Goal: Information Seeking & Learning: Learn about a topic

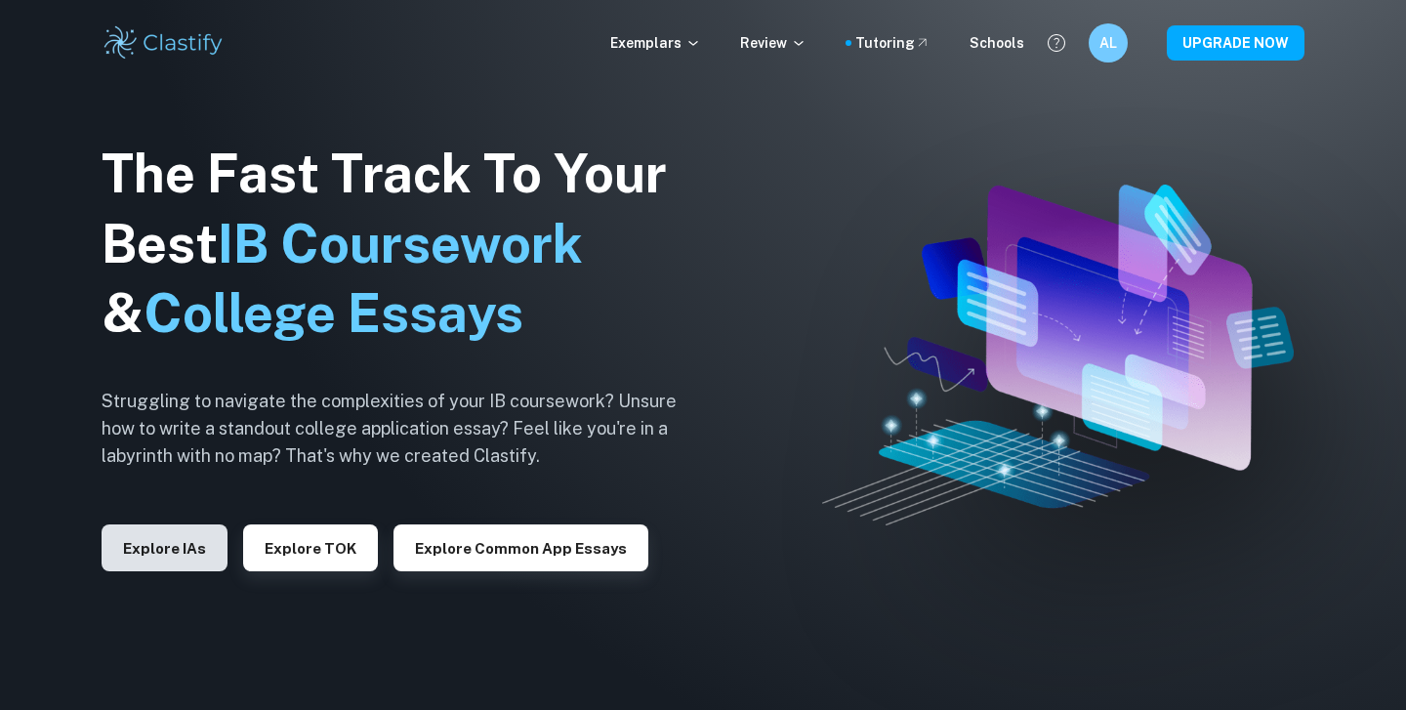
click at [147, 536] on button "Explore IAs" at bounding box center [165, 547] width 126 height 47
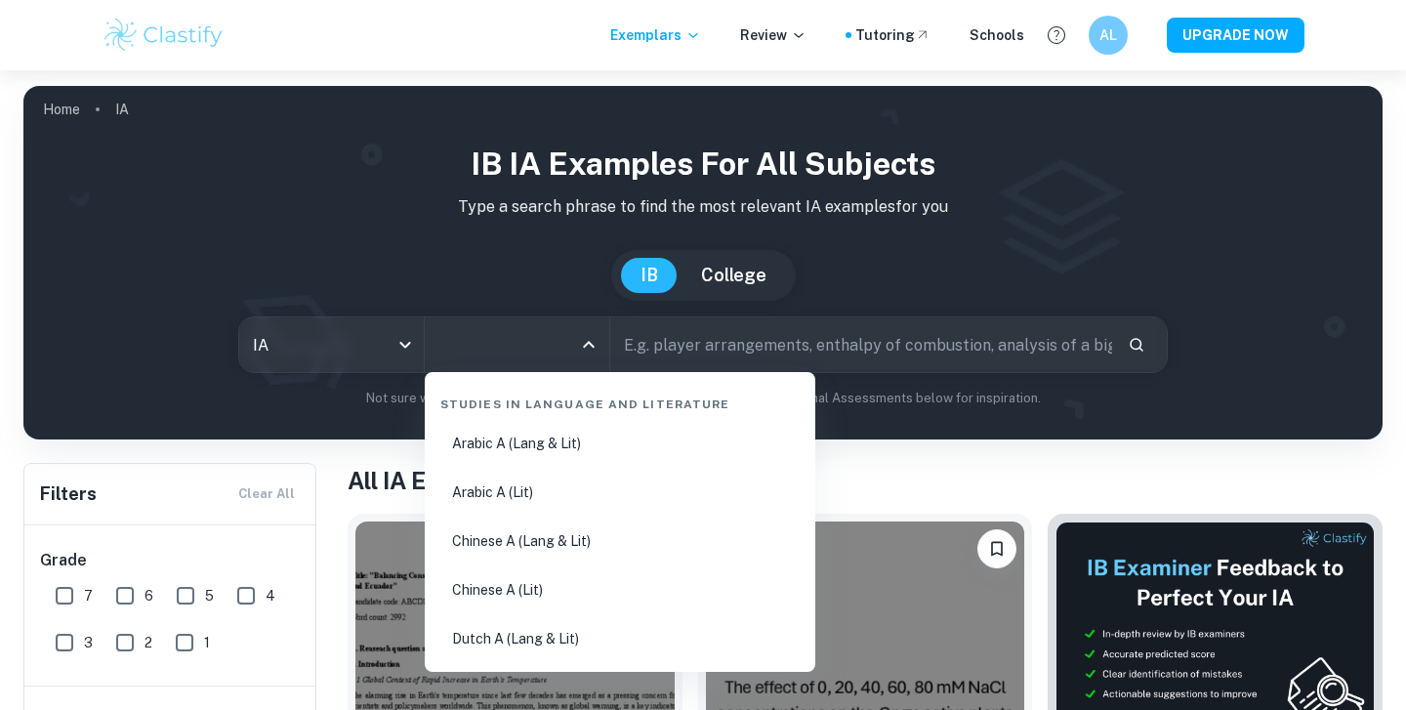
click at [510, 349] on input "All Subjects" at bounding box center [503, 344] width 138 height 37
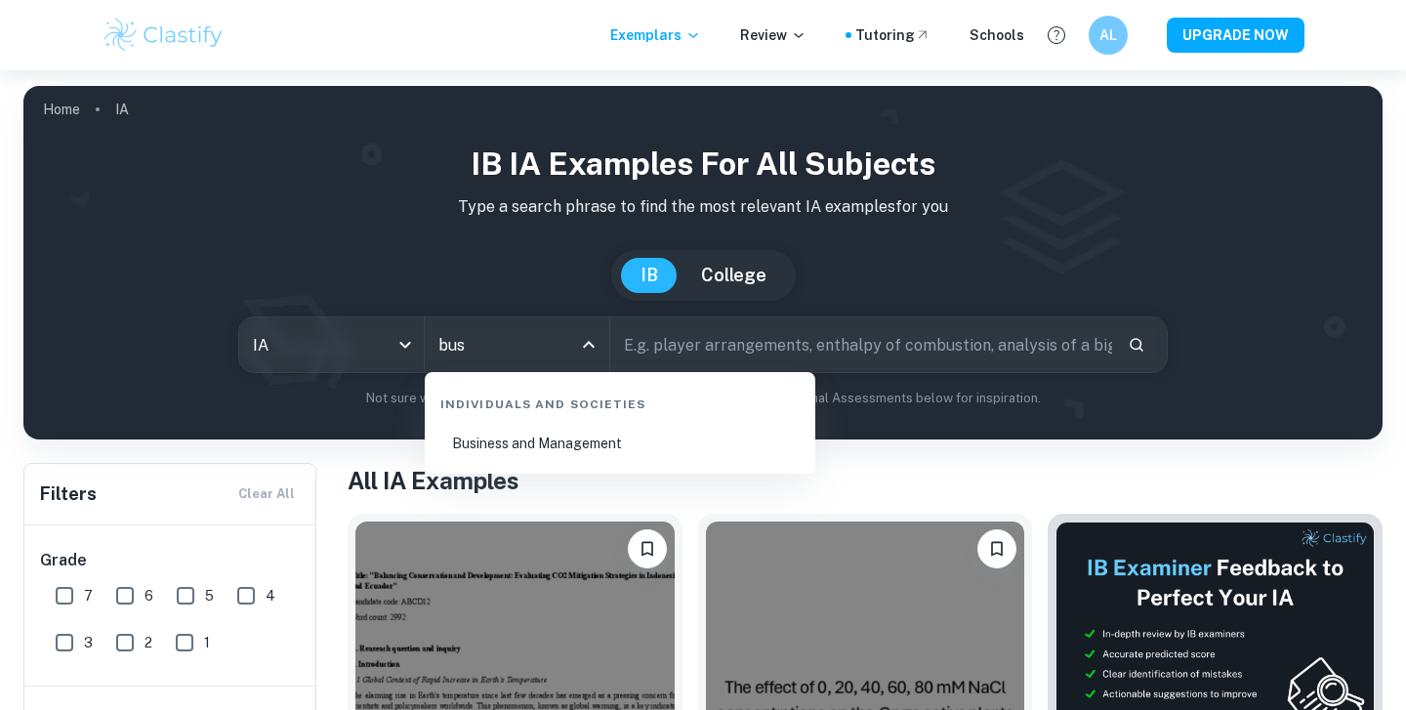
click at [567, 434] on li "Business and Management" at bounding box center [620, 443] width 375 height 45
type input "Business and Management"
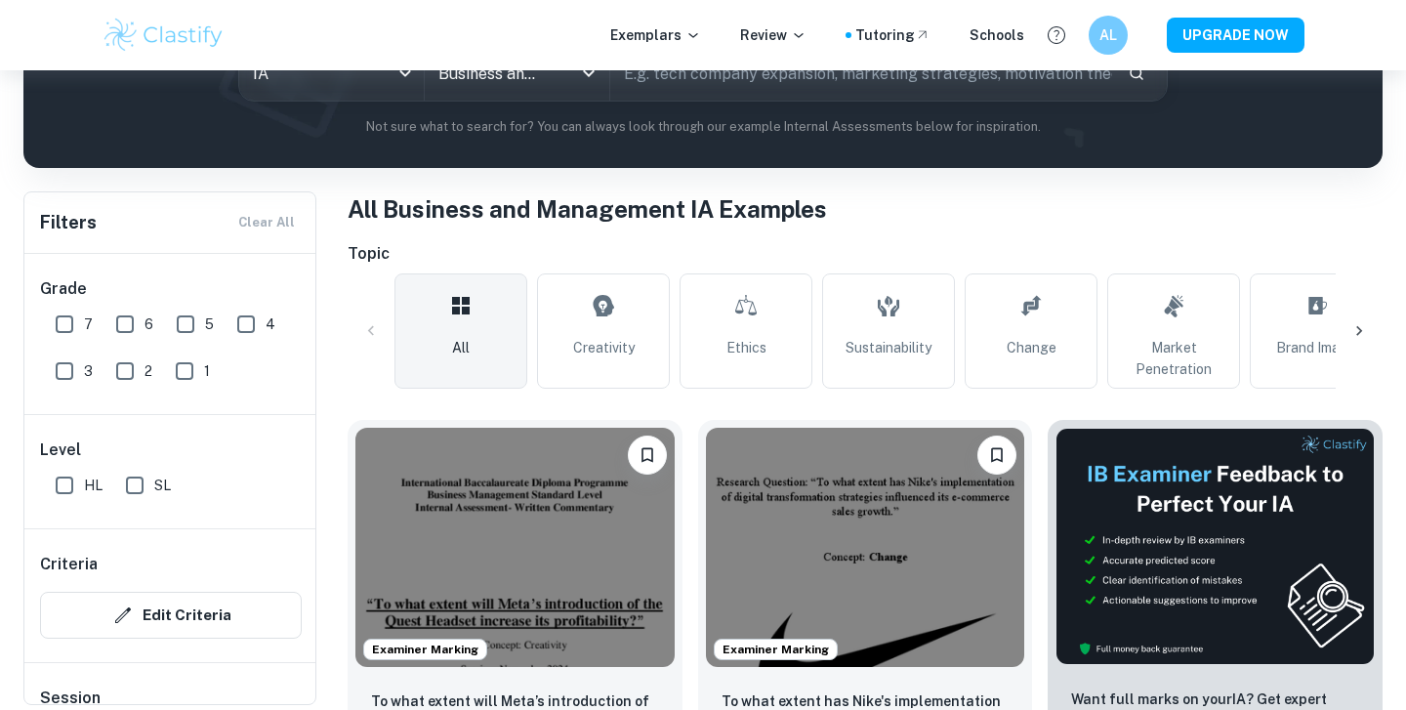
scroll to position [274, 0]
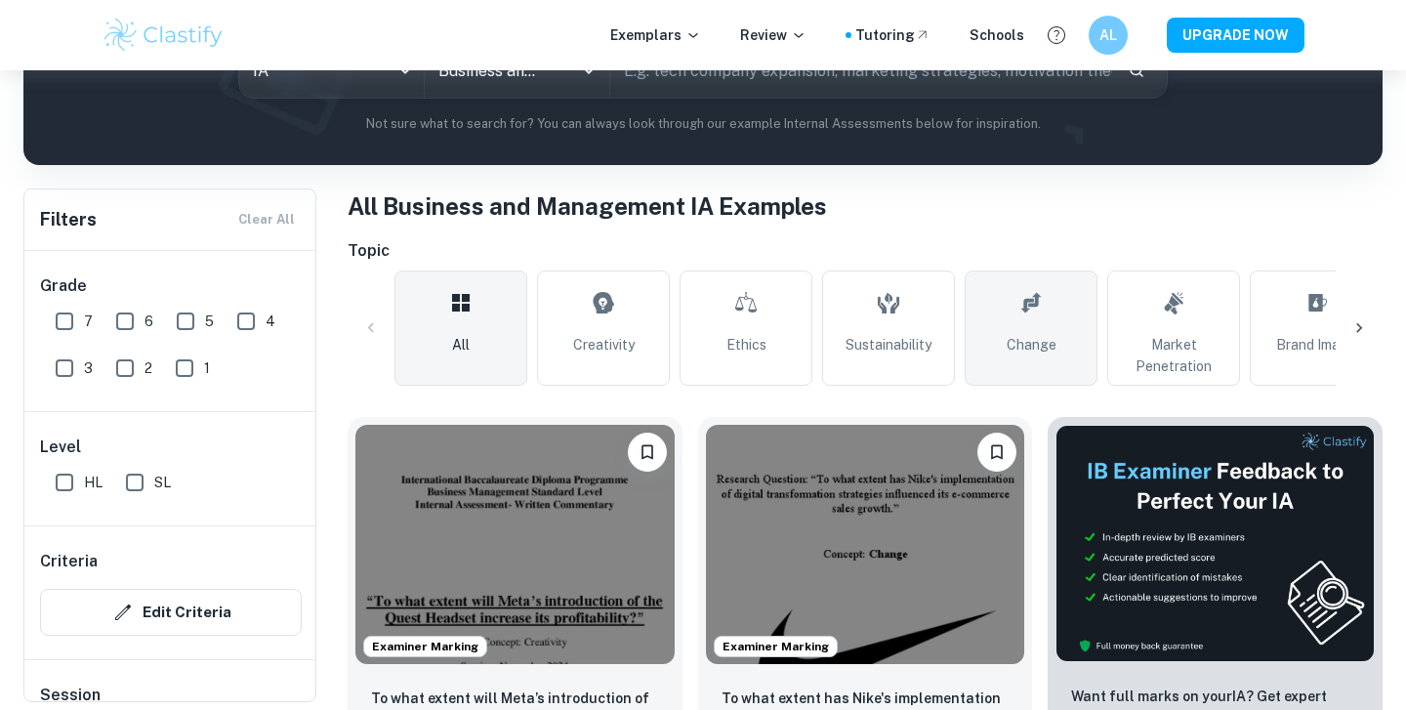
click at [1043, 330] on link "Change" at bounding box center [1031, 327] width 133 height 115
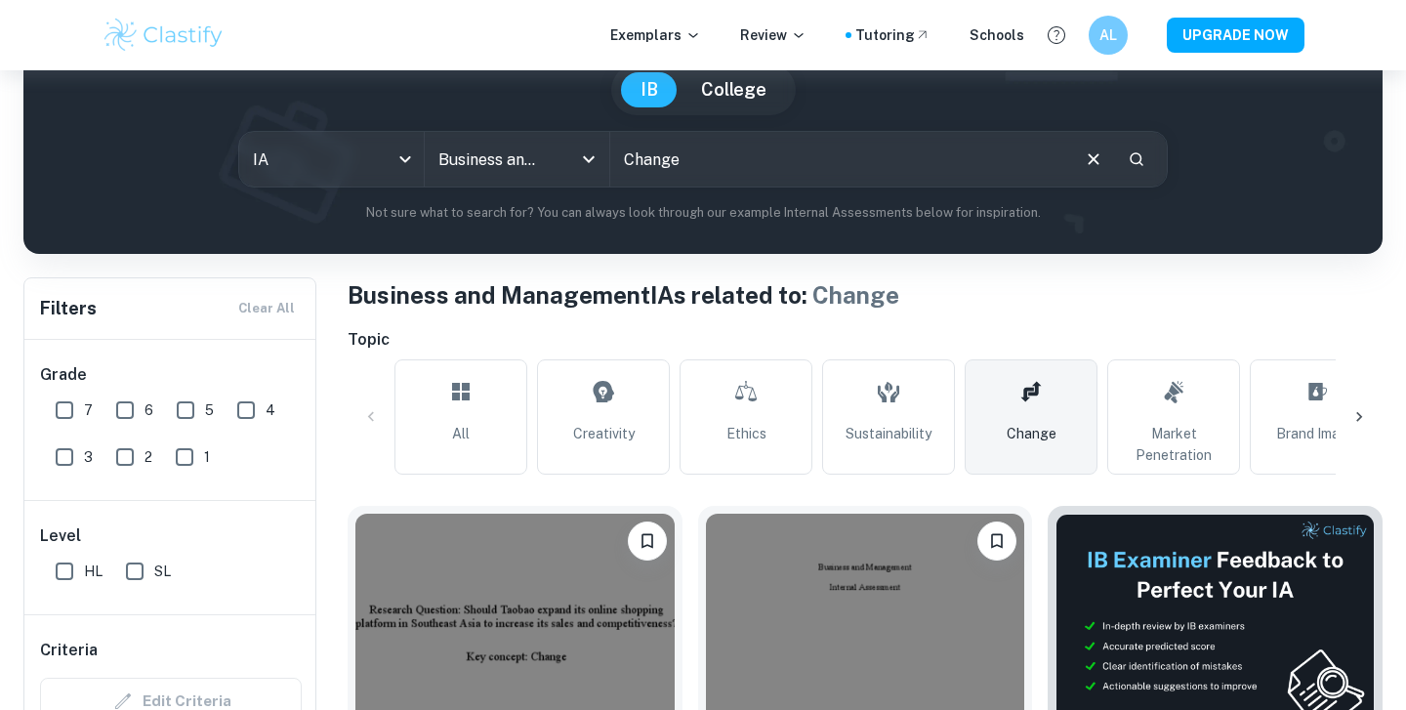
scroll to position [206, 0]
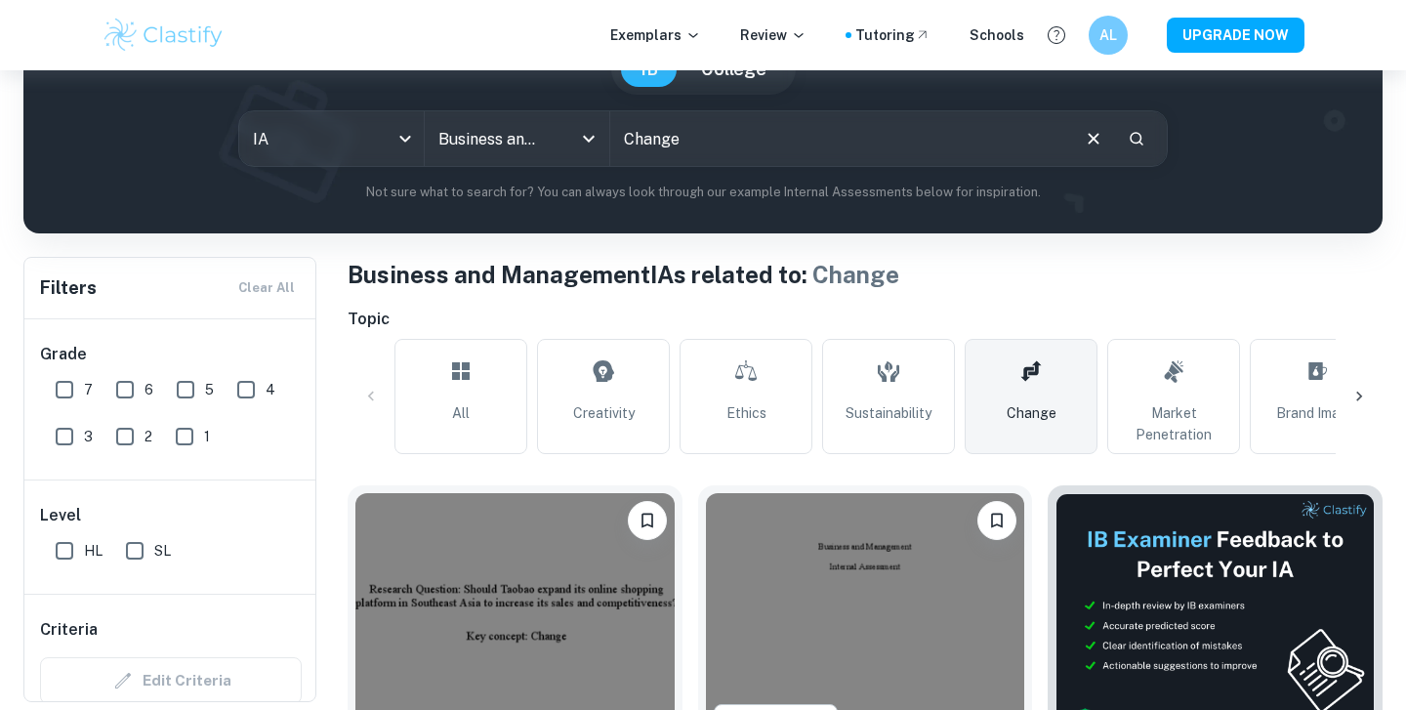
click at [1365, 397] on icon at bounding box center [1359, 397] width 20 height 20
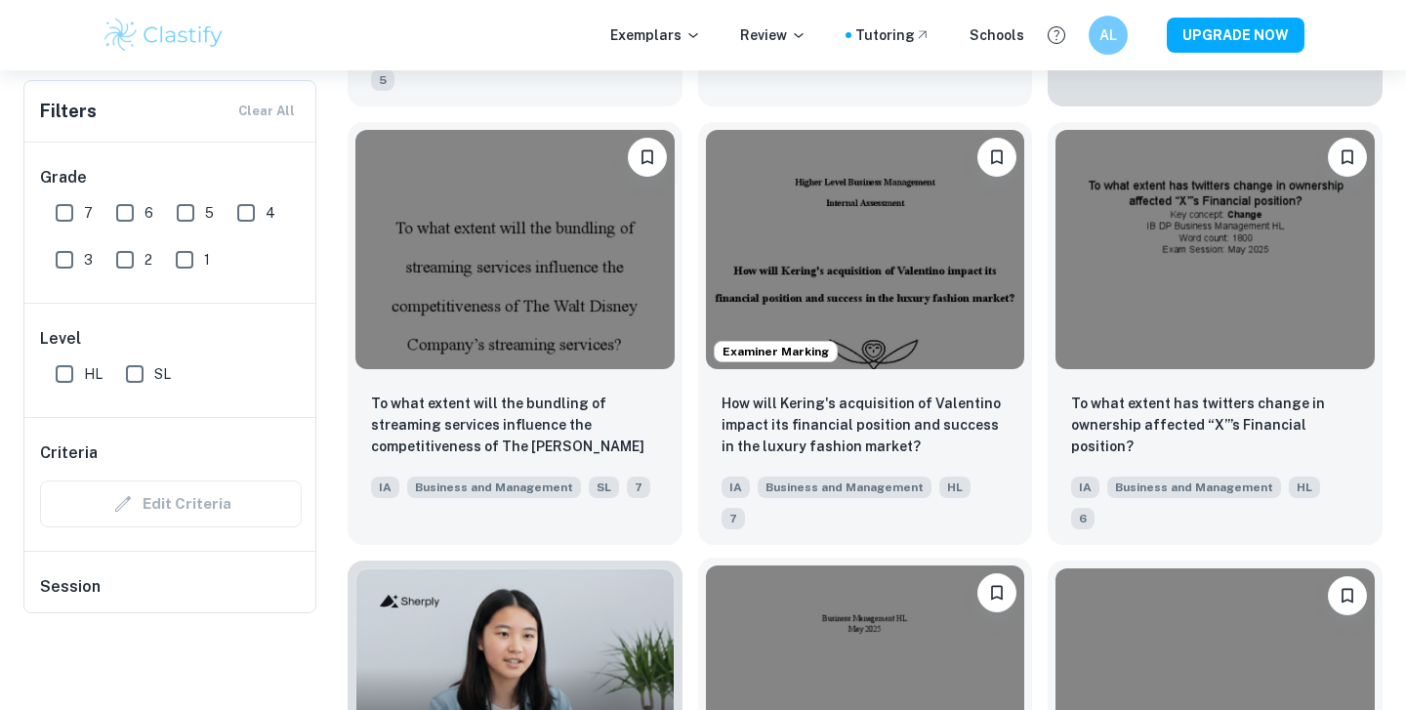
scroll to position [58, 0]
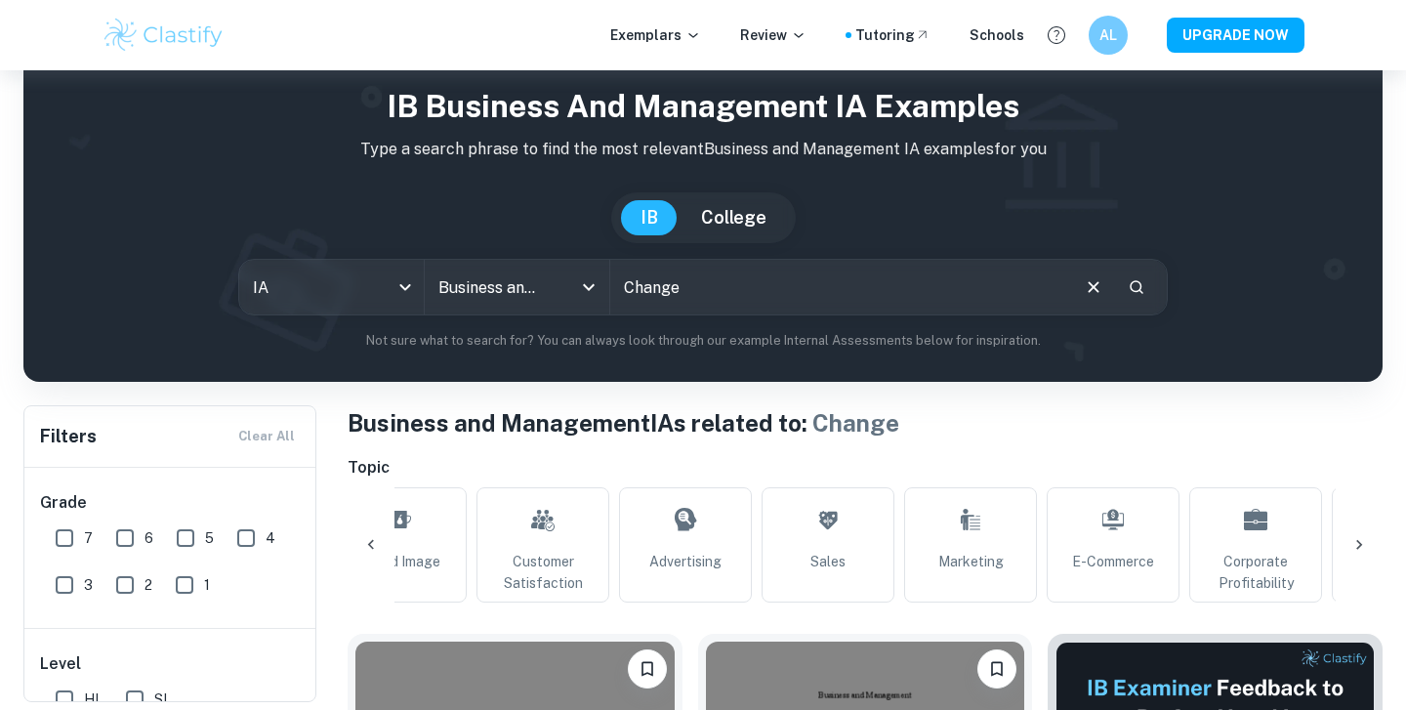
click at [718, 283] on input "Change" at bounding box center [838, 287] width 457 height 55
click at [641, 293] on input "Change" at bounding box center [838, 287] width 457 height 55
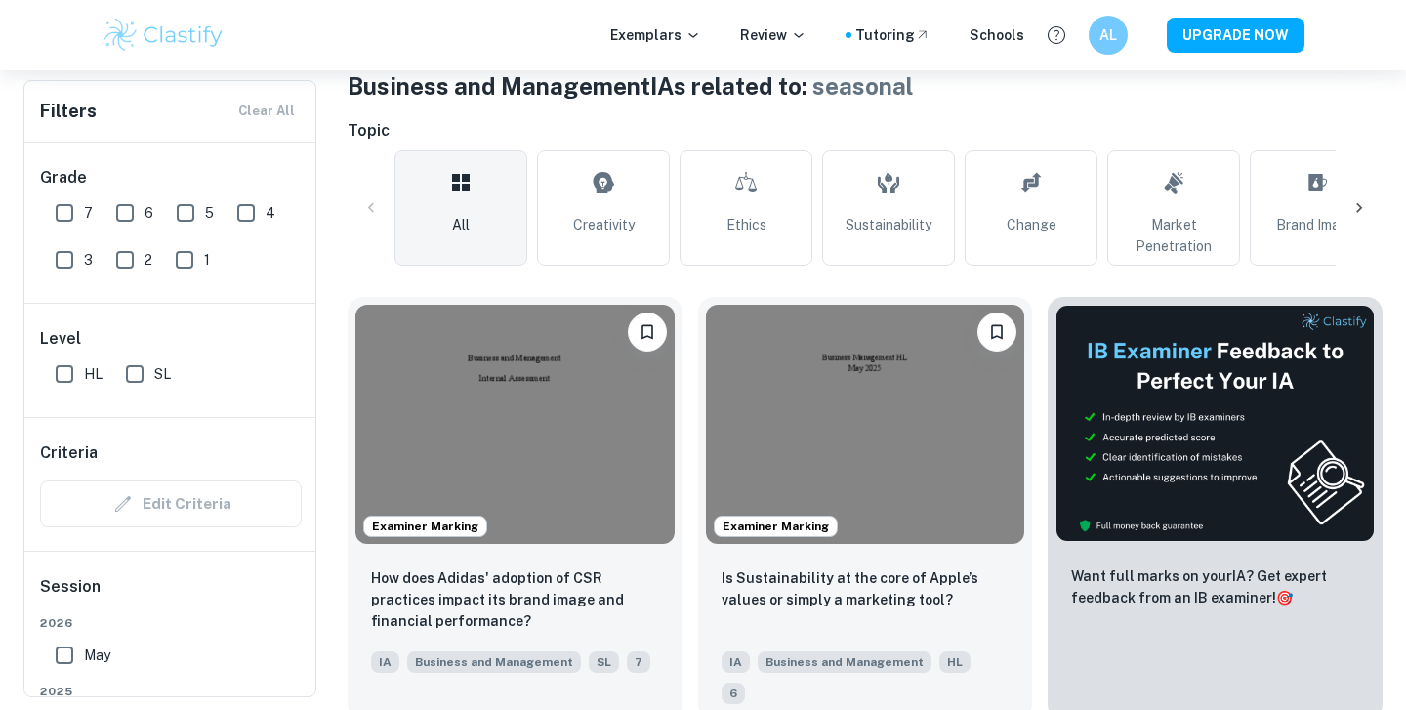
scroll to position [278, 0]
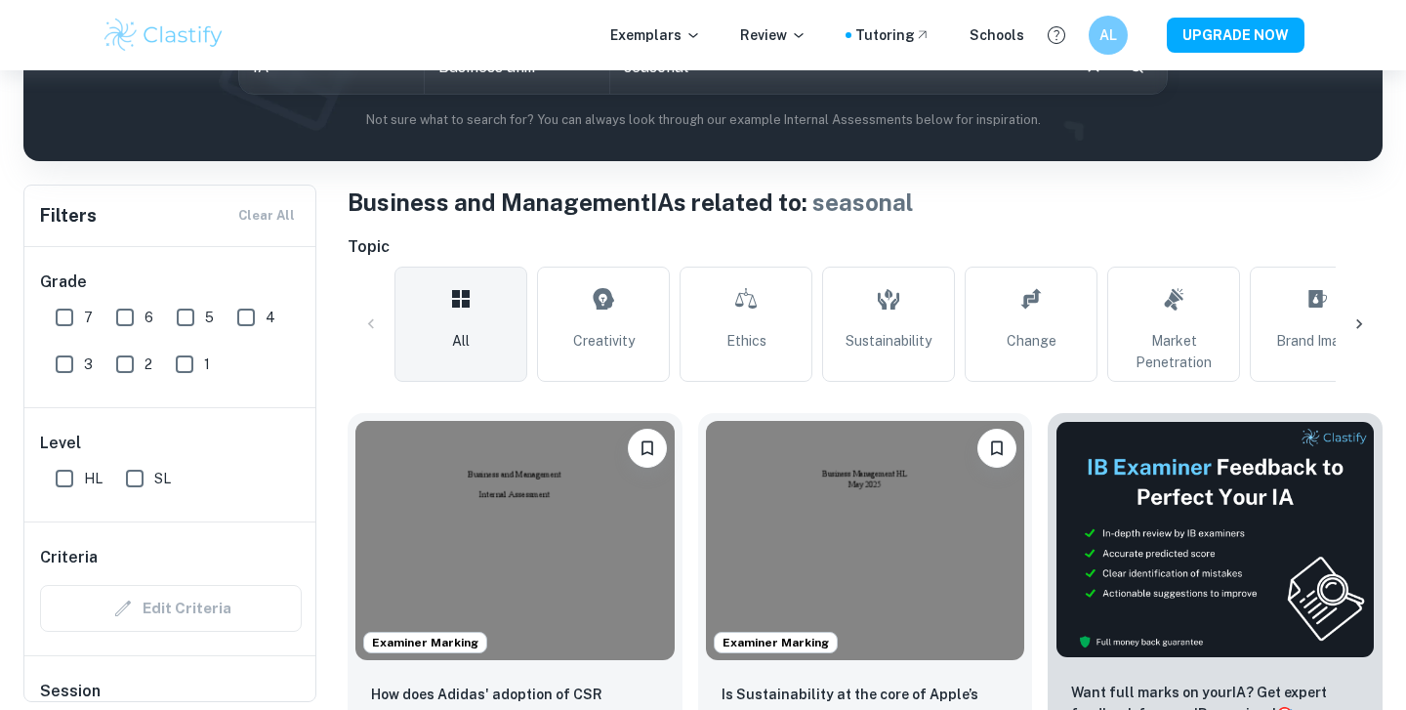
click at [1367, 346] on div "All Creativity Ethics Sustainability Change Market Penetration Brand Image Cust…" at bounding box center [865, 324] width 1035 height 115
click at [1367, 329] on icon at bounding box center [1359, 324] width 20 height 20
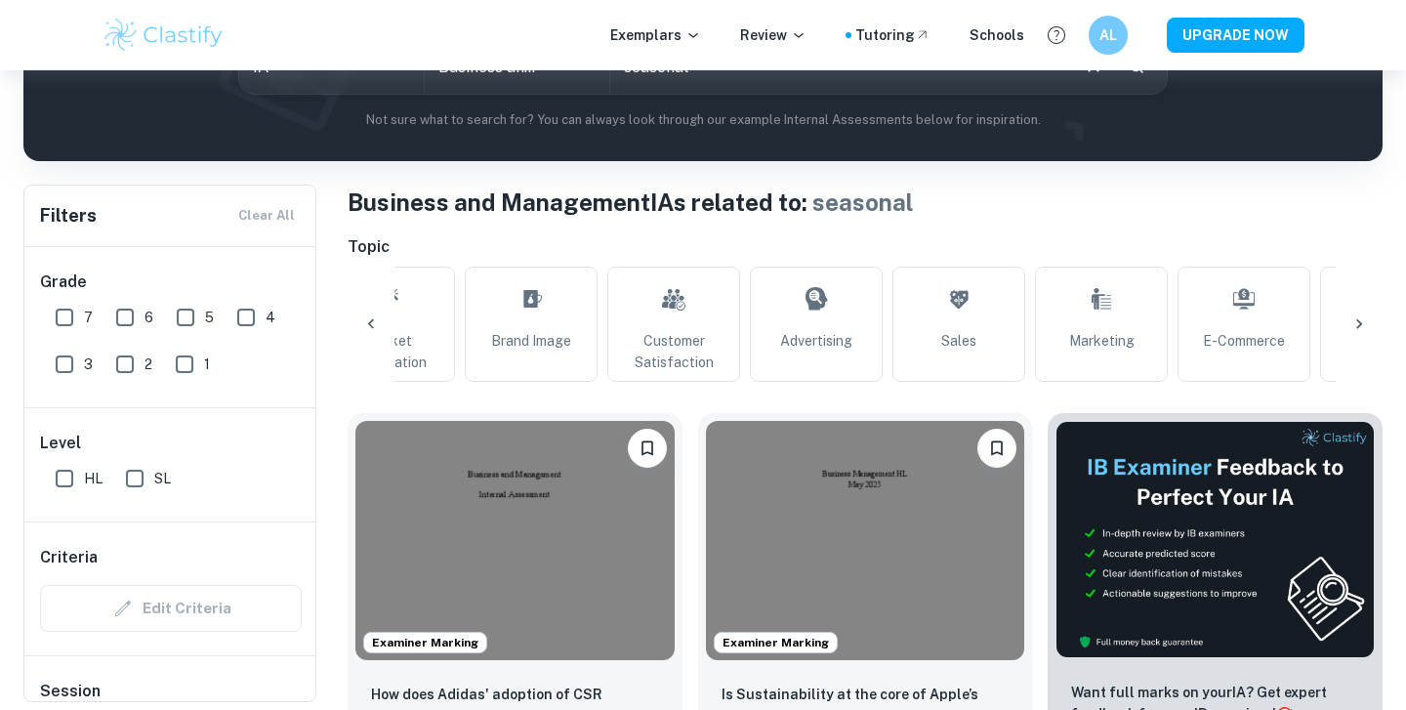
scroll to position [0, 916]
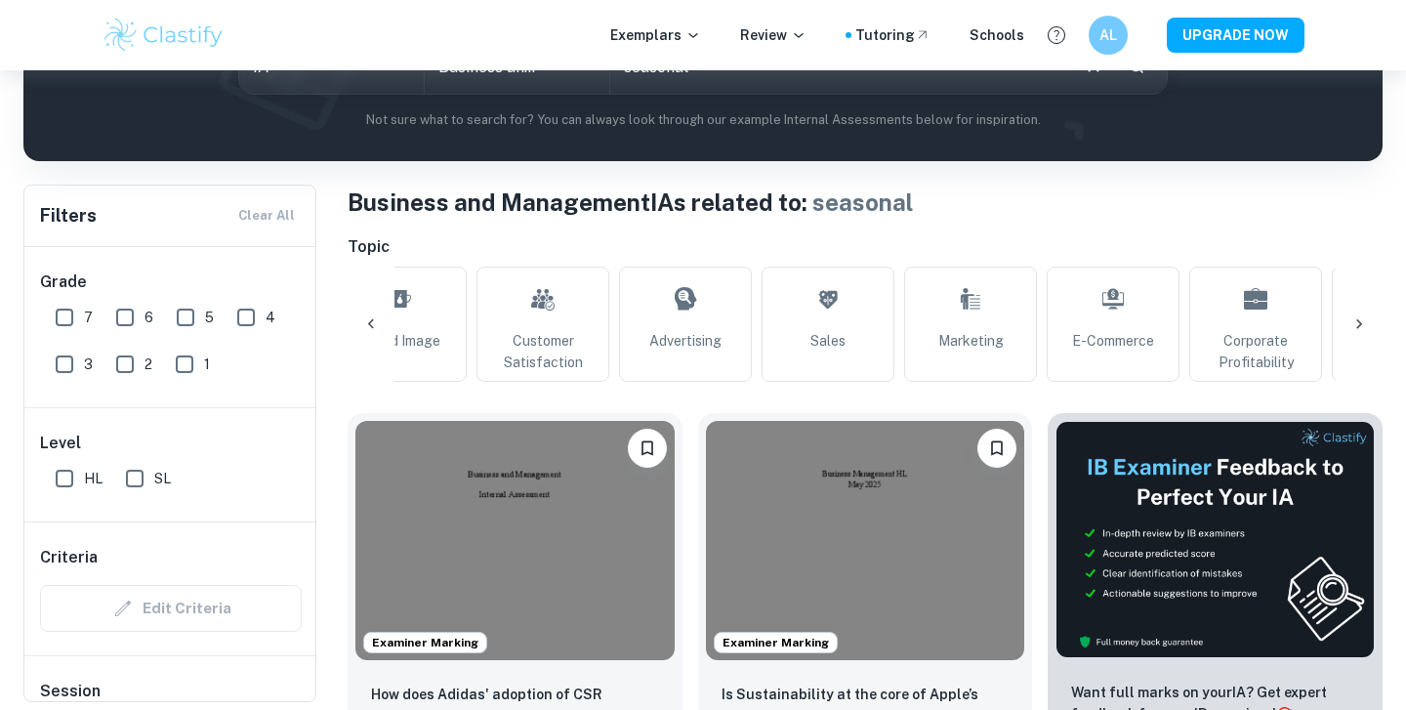
click at [1358, 327] on icon at bounding box center [1359, 324] width 6 height 10
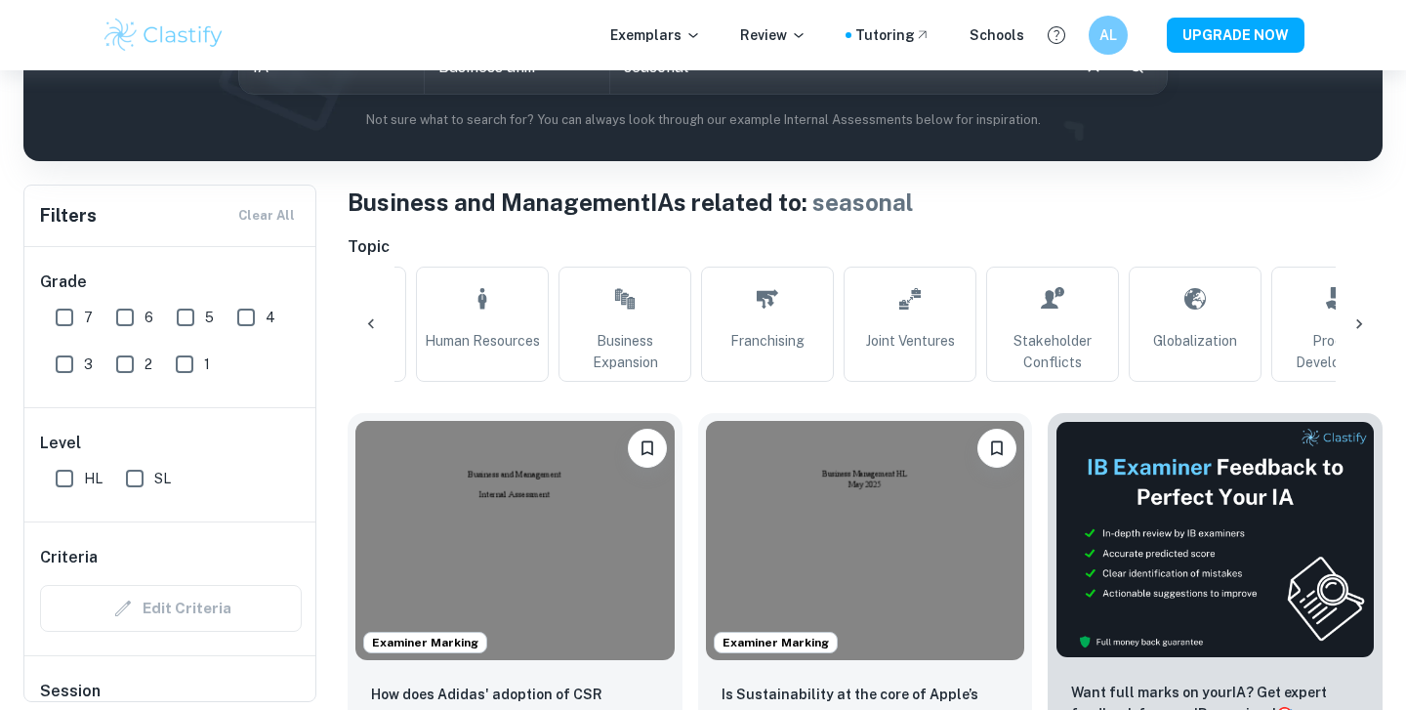
click at [1364, 328] on icon at bounding box center [1359, 324] width 20 height 20
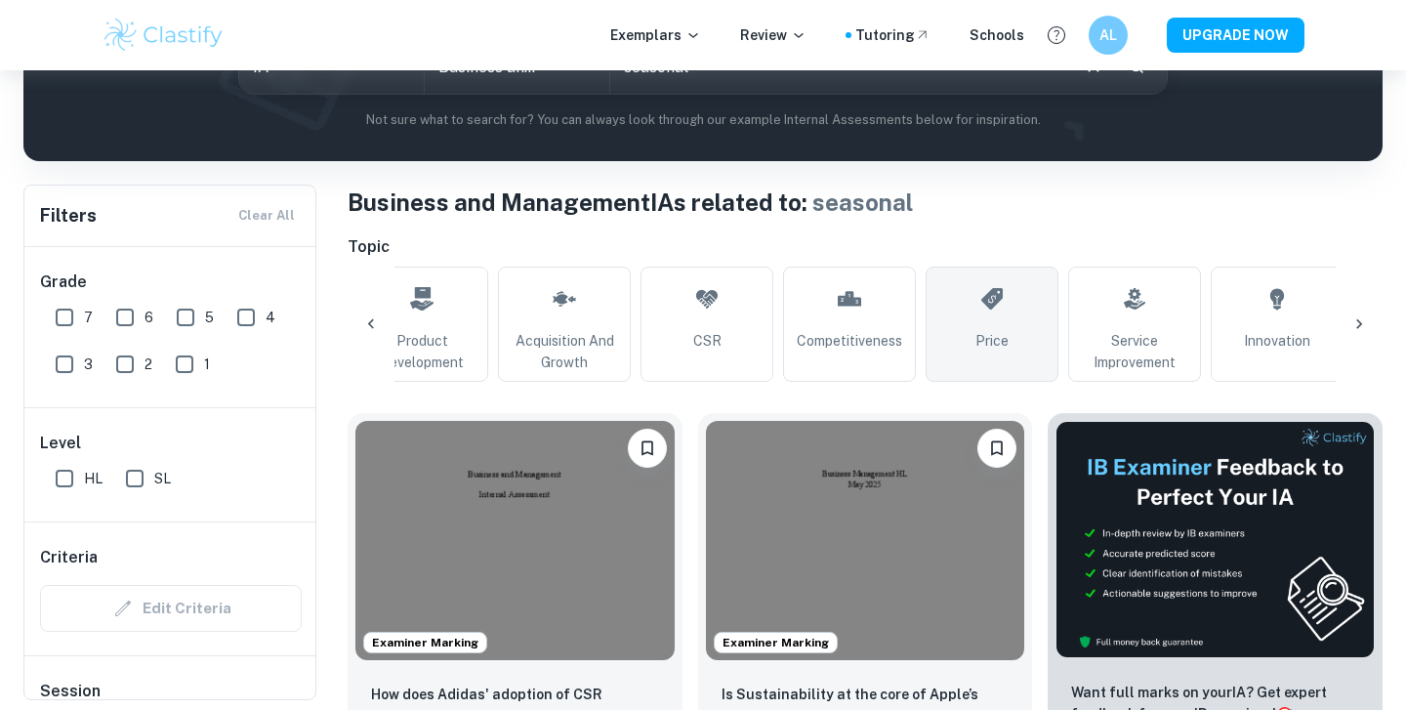
scroll to position [242, 0]
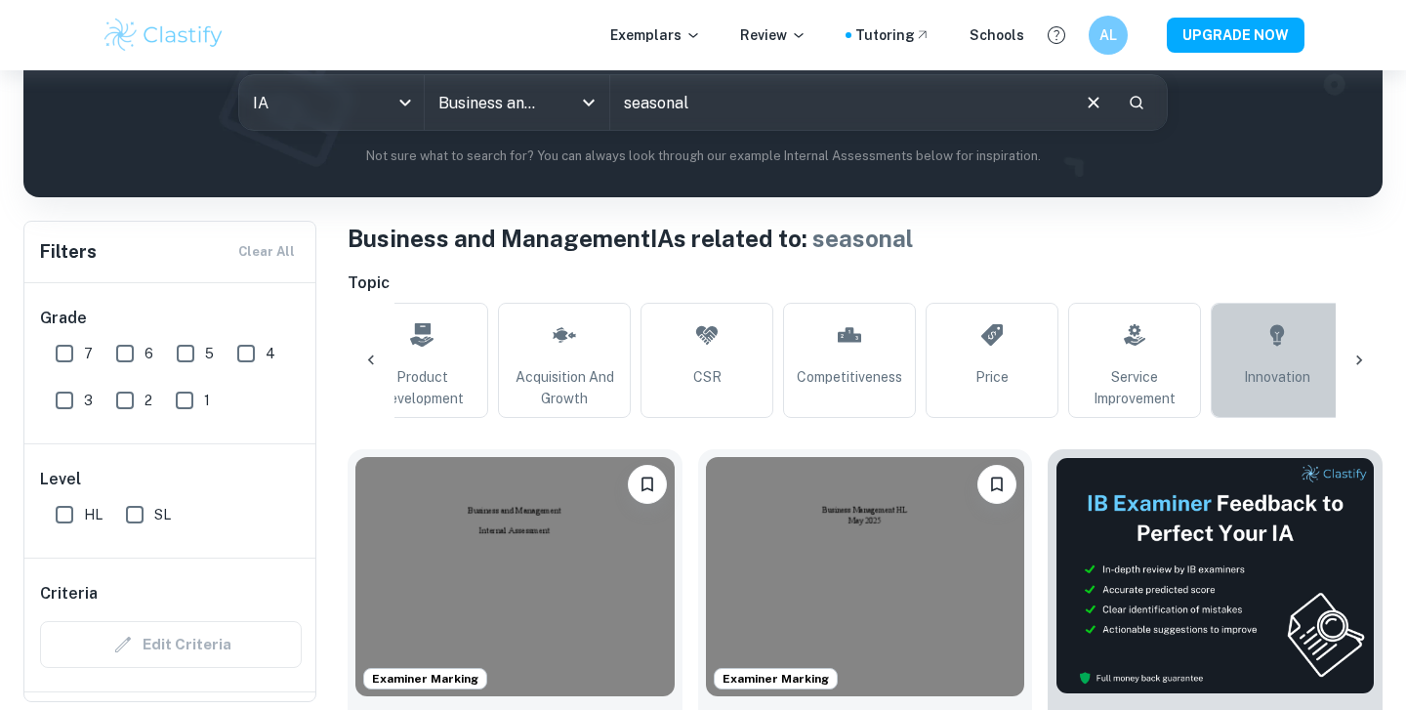
click at [1299, 339] on link "Innovation" at bounding box center [1277, 360] width 133 height 115
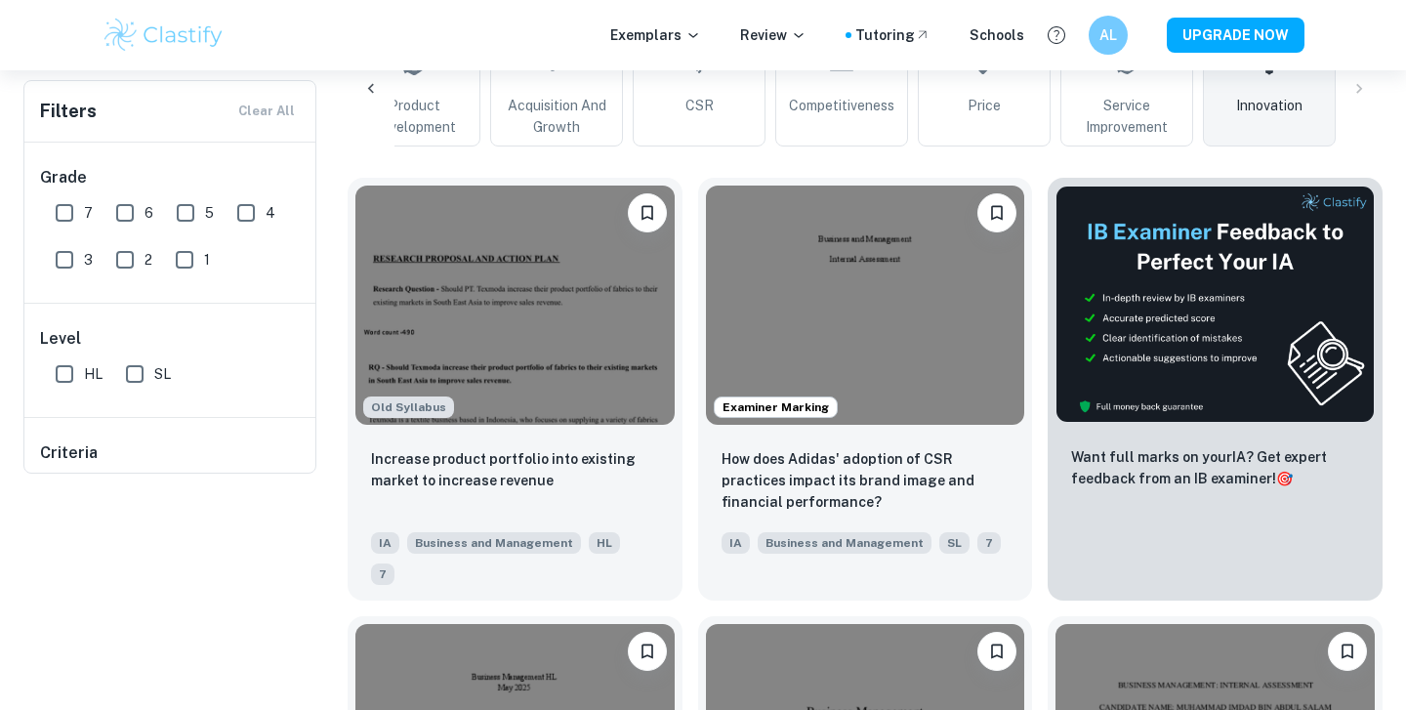
scroll to position [66, 0]
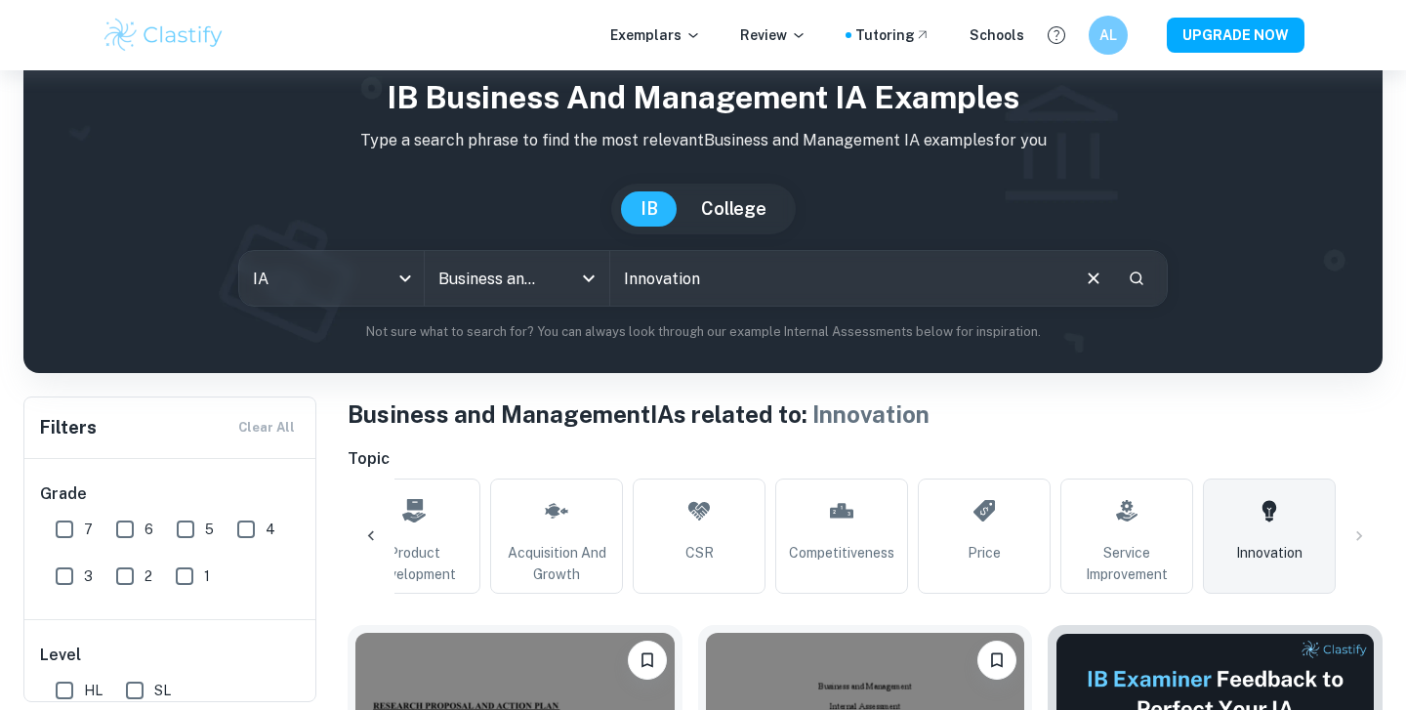
click at [642, 262] on input "Innovation" at bounding box center [838, 278] width 457 height 55
type input "marketing"
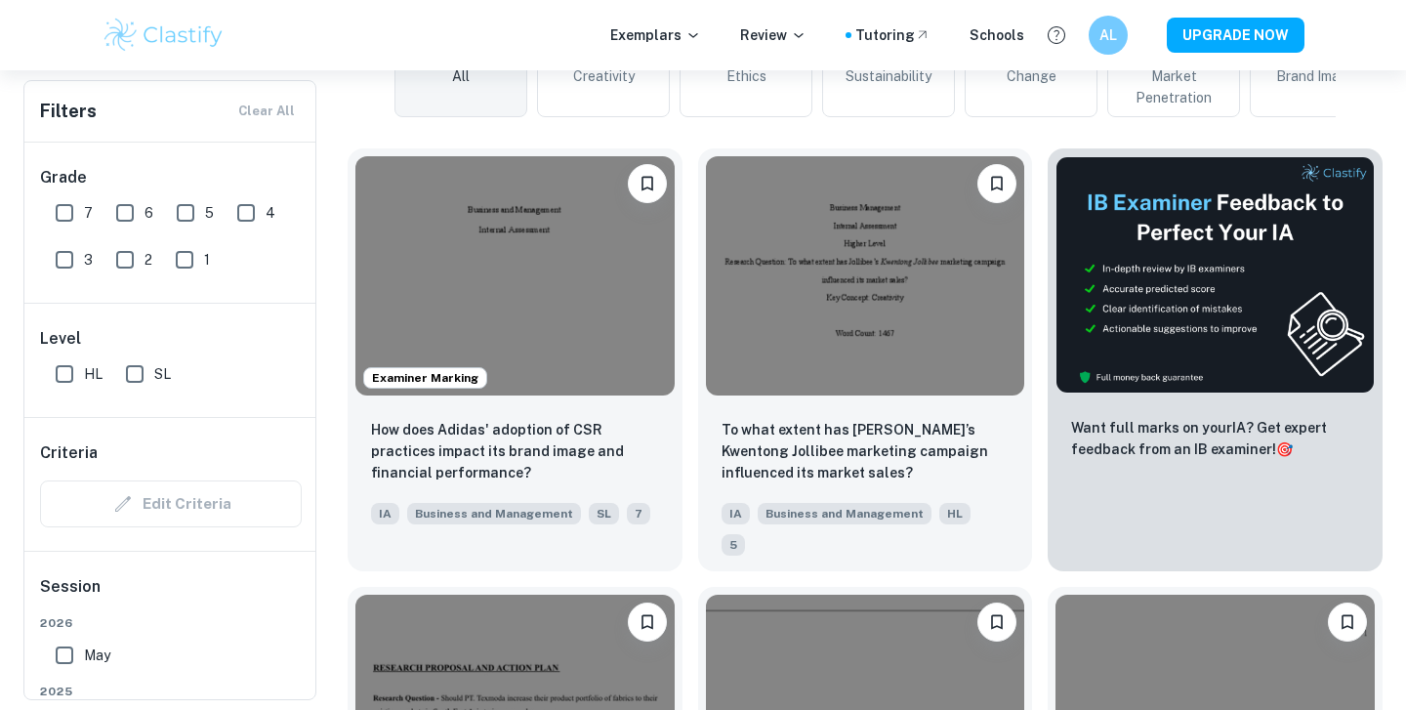
scroll to position [554, 0]
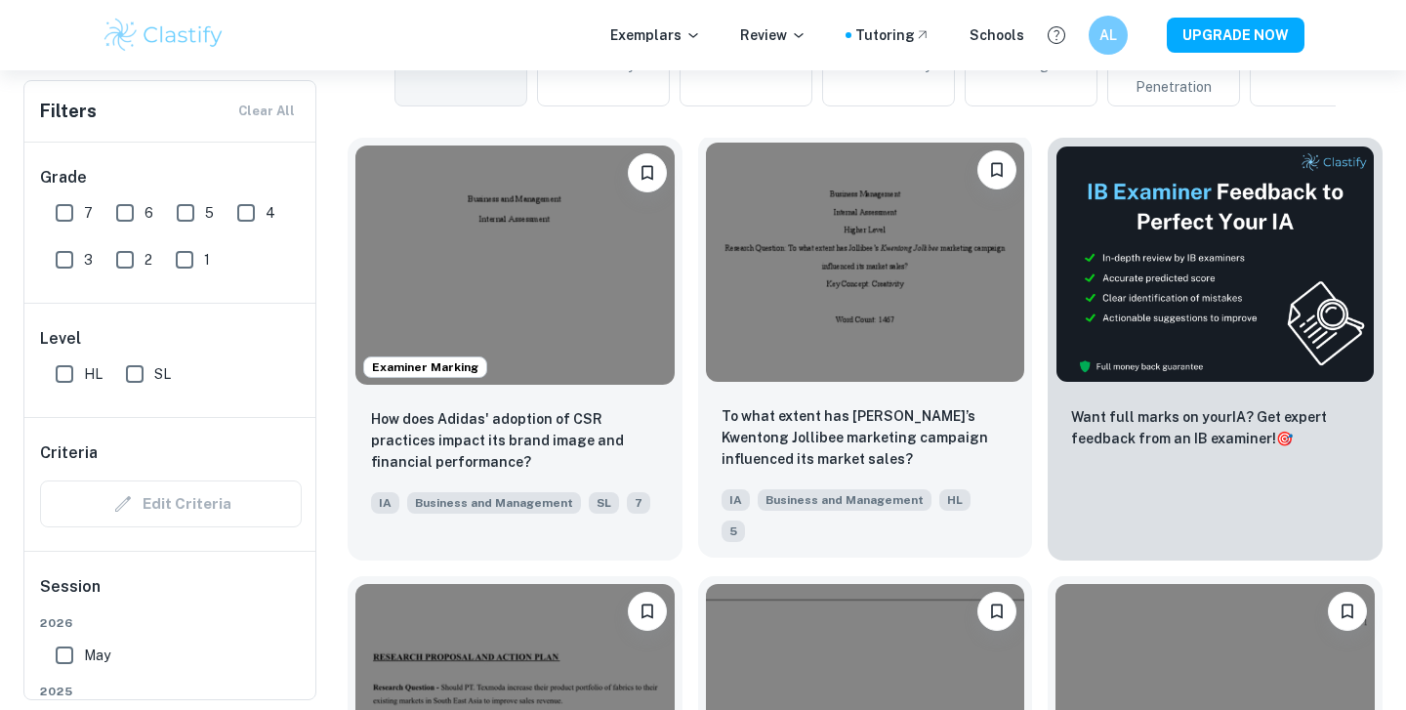
click at [856, 367] on img at bounding box center [865, 262] width 319 height 239
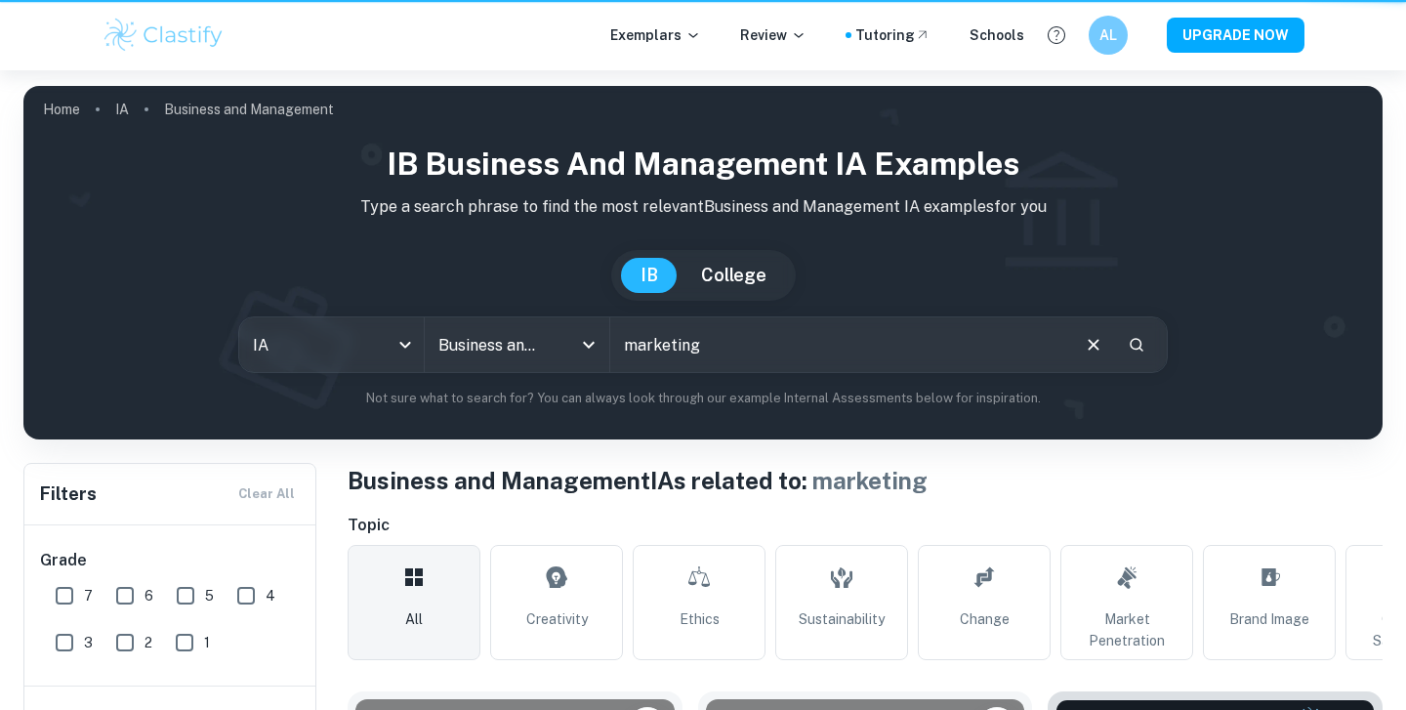
scroll to position [554, 0]
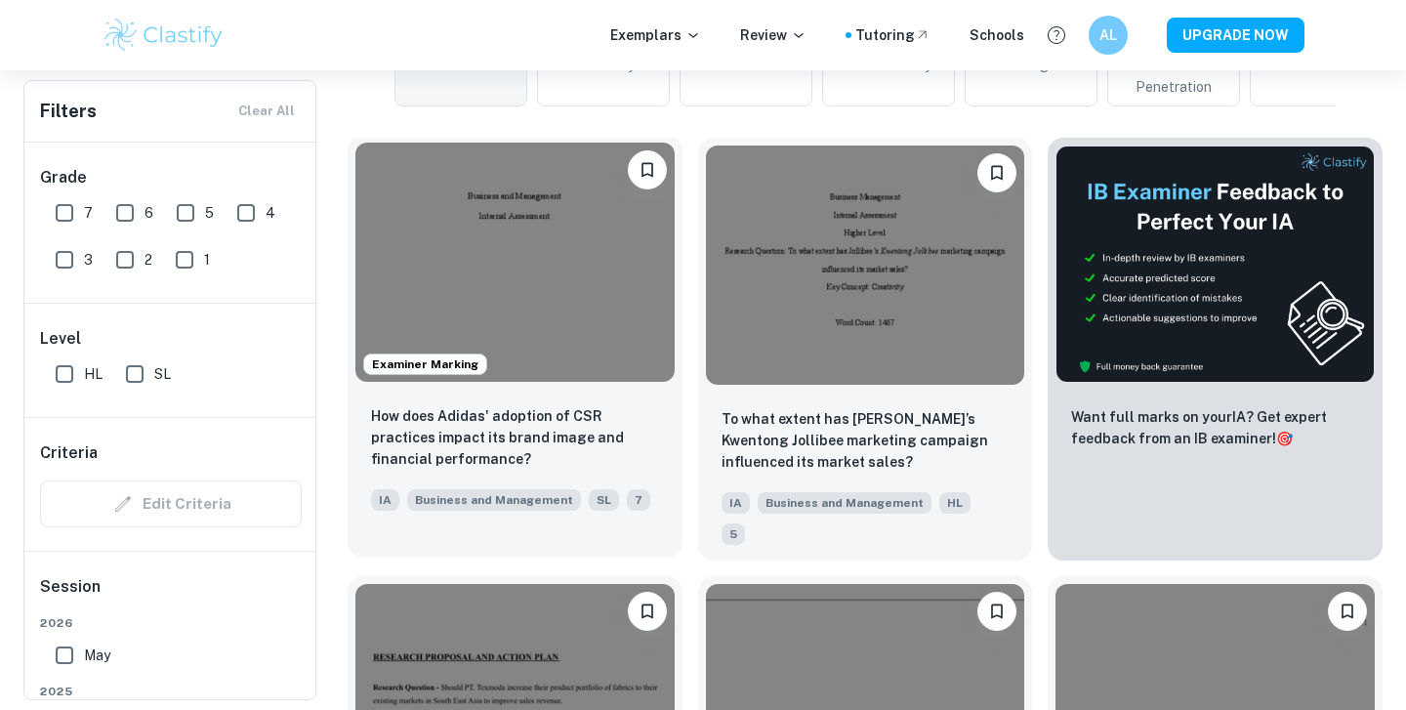
click at [512, 304] on img at bounding box center [514, 262] width 319 height 239
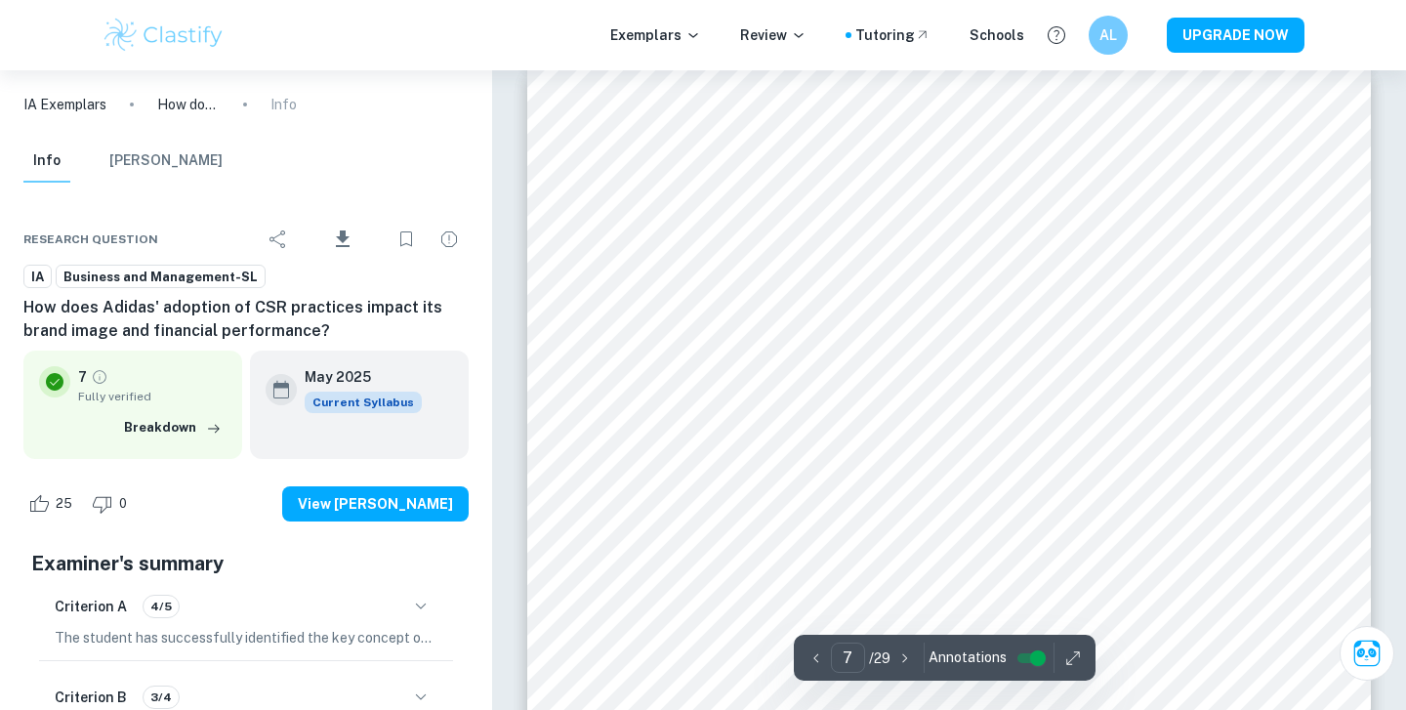
scroll to position [7503, 0]
type input "16"
